Goal: Check status: Check status

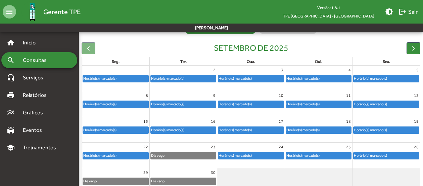
scroll to position [67, 0]
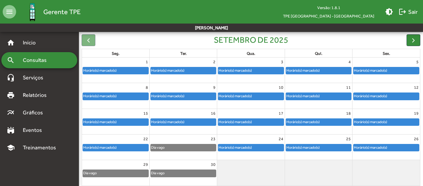
click at [364, 144] on div "Horário(s) marcado(s)" at bounding box center [370, 147] width 34 height 6
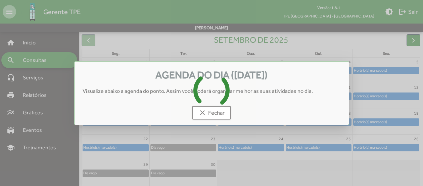
scroll to position [0, 0]
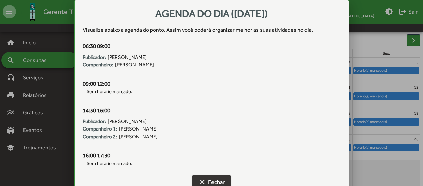
click at [216, 180] on span "clear Fechar" at bounding box center [211, 182] width 26 height 12
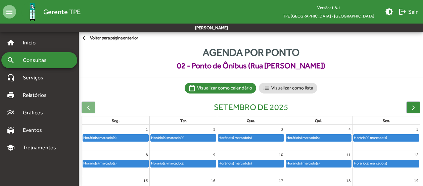
scroll to position [67, 0]
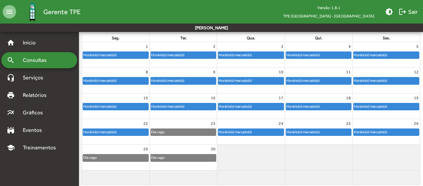
scroll to position [92, 0]
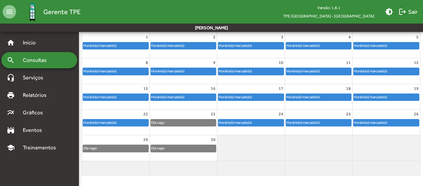
click at [391, 125] on div "Horário(s) marcado(s)" at bounding box center [385, 122] width 65 height 7
